Goal: Task Accomplishment & Management: Use online tool/utility

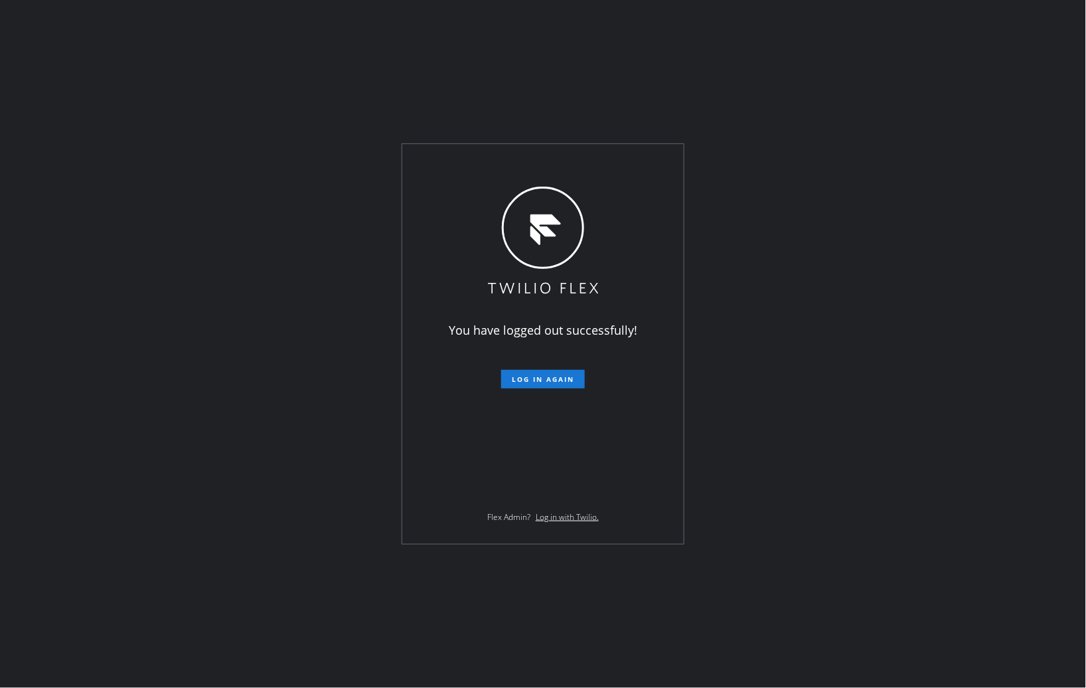
click at [965, 195] on div "You have logged out successfully! Log in again Flex Admin? Log in with Twilio." at bounding box center [543, 344] width 1086 height 688
click at [560, 376] on span "Log in again" at bounding box center [543, 378] width 62 height 9
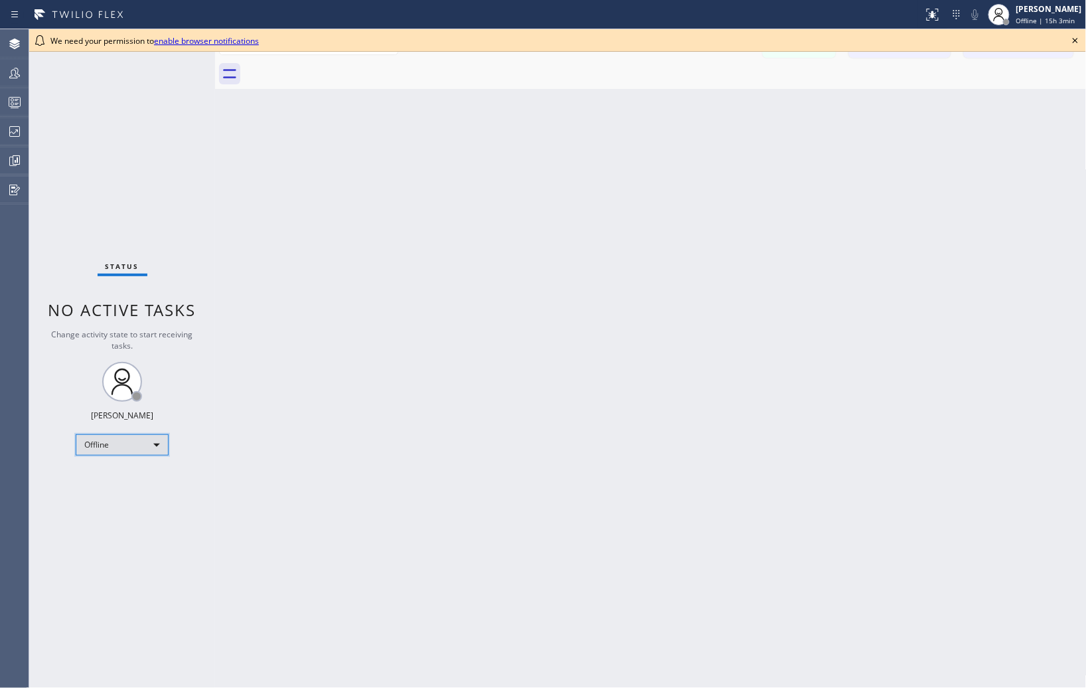
click at [143, 447] on div "Offline" at bounding box center [122, 444] width 93 height 21
click at [105, 495] on li "Unavailable" at bounding box center [121, 496] width 90 height 16
click at [1074, 38] on icon at bounding box center [1076, 41] width 16 height 16
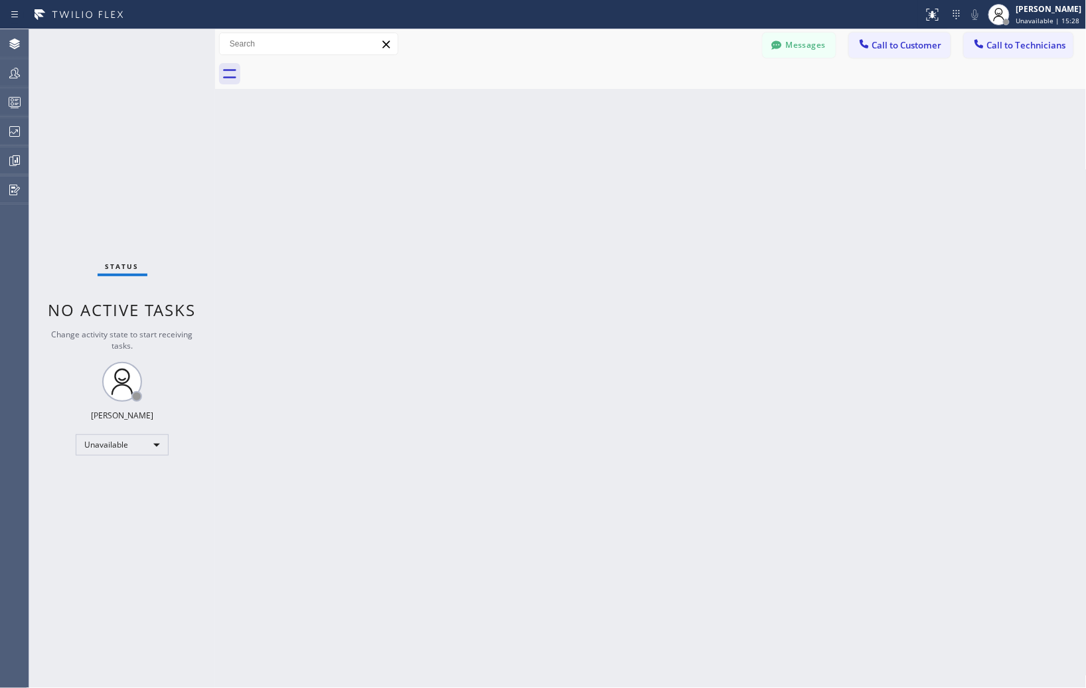
click at [975, 197] on div "Back to Dashboard Change Sender ID Customers Technicians Select a contact Outbo…" at bounding box center [651, 358] width 872 height 659
